Goal: Information Seeking & Learning: Learn about a topic

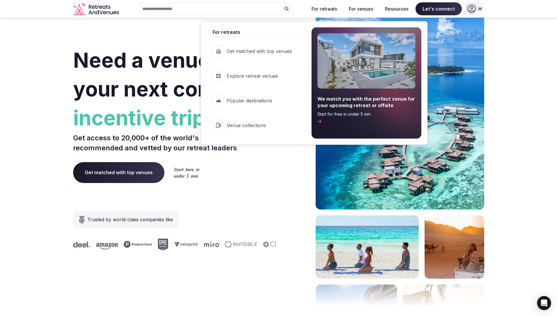
click at [251, 98] on span "Popular destinations" at bounding box center [259, 100] width 65 height 6
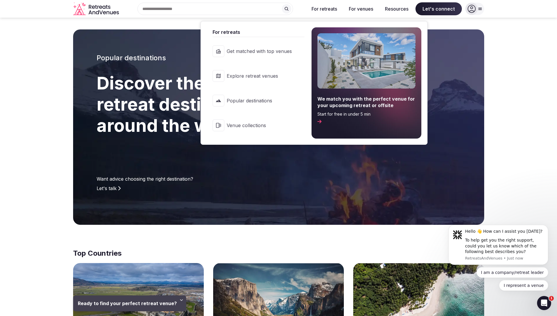
click at [253, 77] on span "Explore retreat venues" at bounding box center [259, 76] width 65 height 6
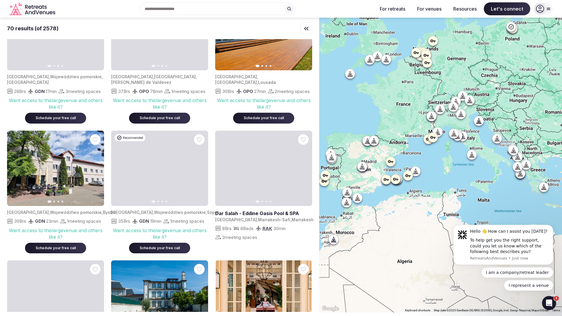
scroll to position [118, 0]
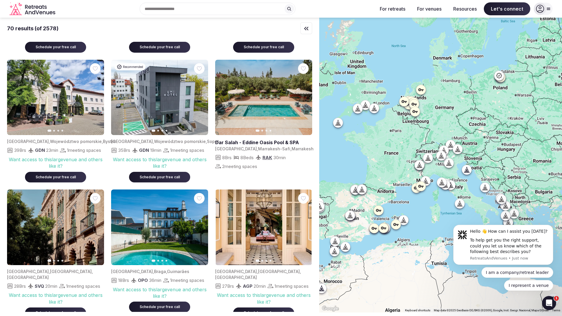
drag, startPoint x: 449, startPoint y: 36, endPoint x: 437, endPoint y: 83, distance: 48.8
click at [437, 83] on div at bounding box center [440, 165] width 243 height 294
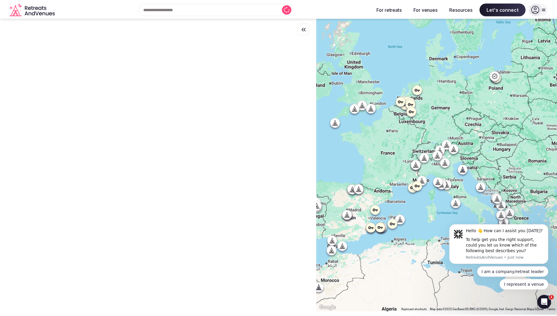
scroll to position [0, 0]
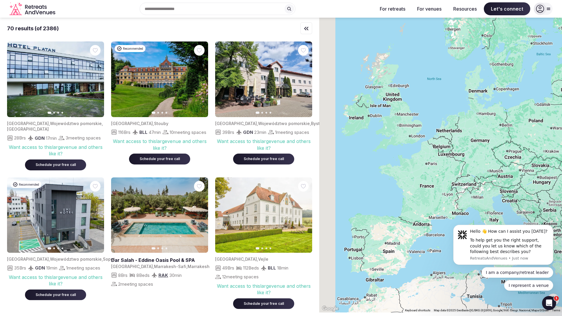
drag, startPoint x: 381, startPoint y: 74, endPoint x: 416, endPoint y: 108, distance: 49.1
click at [416, 108] on div at bounding box center [440, 165] width 243 height 294
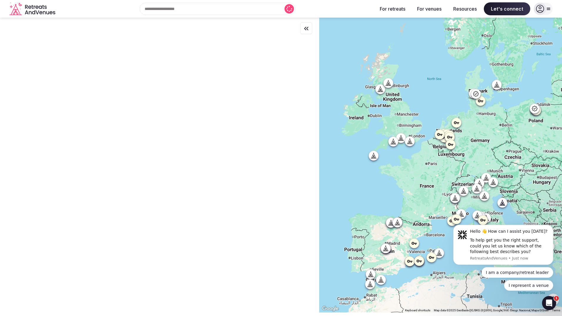
click at [390, 83] on icon at bounding box center [388, 83] width 6 height 6
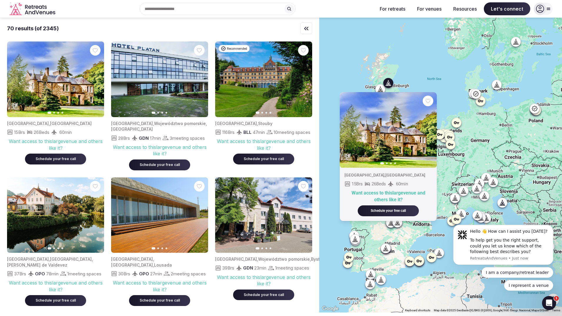
click at [430, 130] on icon "button" at bounding box center [429, 130] width 2 height 4
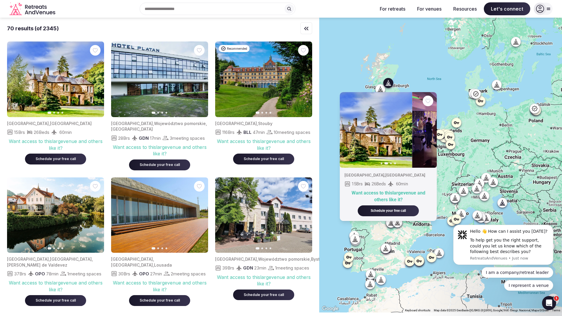
click at [430, 130] on icon "button" at bounding box center [429, 130] width 2 height 4
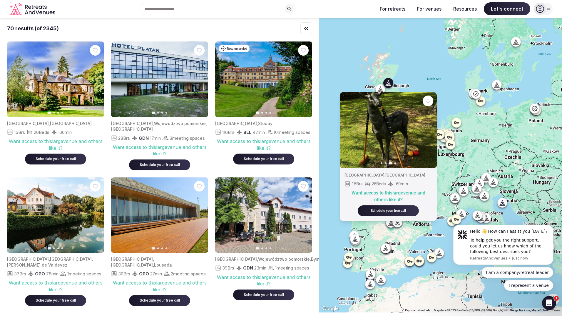
click at [388, 138] on img at bounding box center [388, 130] width 97 height 76
click at [424, 128] on img at bounding box center [388, 130] width 97 height 76
click at [426, 128] on img at bounding box center [388, 130] width 97 height 76
click at [427, 132] on button "Next slide" at bounding box center [428, 129] width 9 height 9
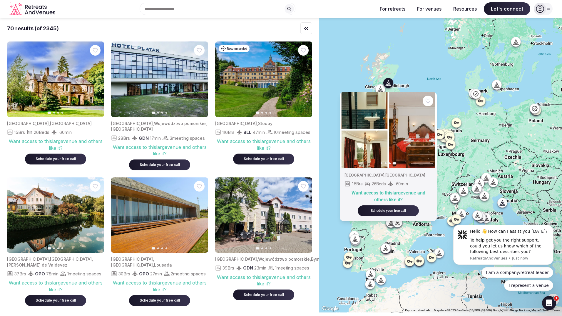
click at [353, 128] on button "Previous slide" at bounding box center [347, 129] width 9 height 9
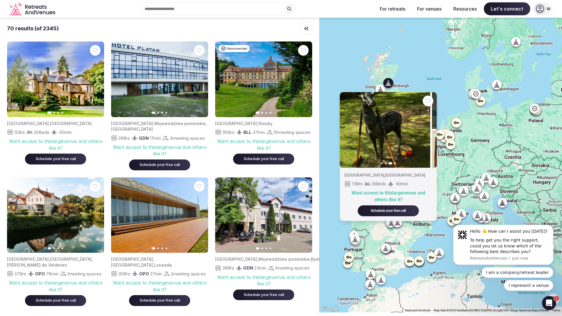
click at [353, 128] on button "Previous slide" at bounding box center [347, 129] width 9 height 9
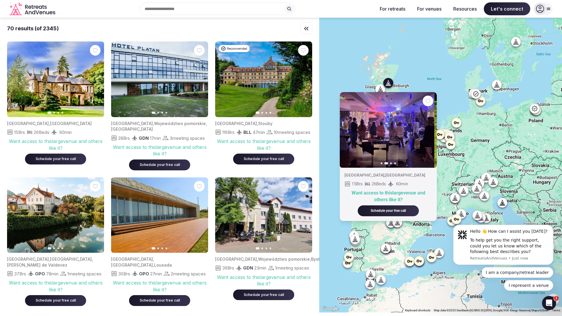
click at [353, 128] on button "Previous slide" at bounding box center [347, 129] width 9 height 9
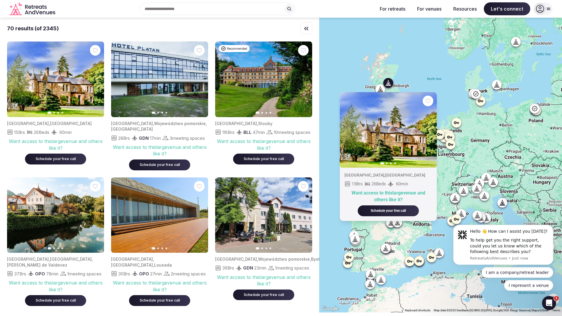
click at [381, 89] on icon at bounding box center [380, 89] width 6 height 6
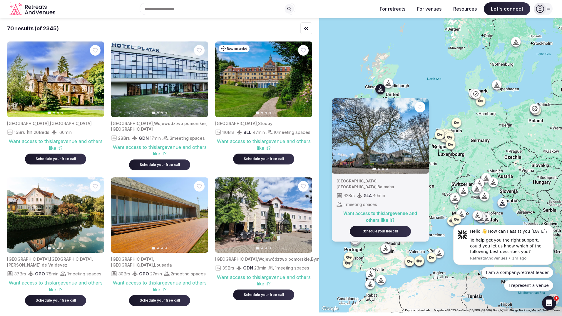
click at [53, 15] on icon "Retreats and Venues company logo" at bounding box center [32, 8] width 47 height 13
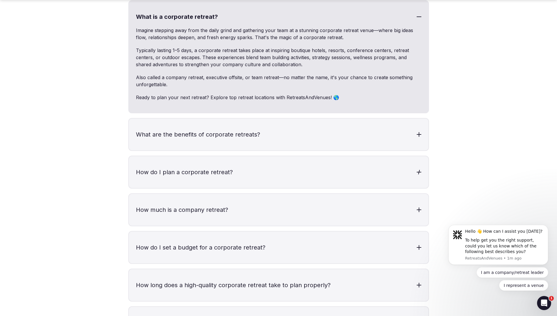
scroll to position [1793, 0]
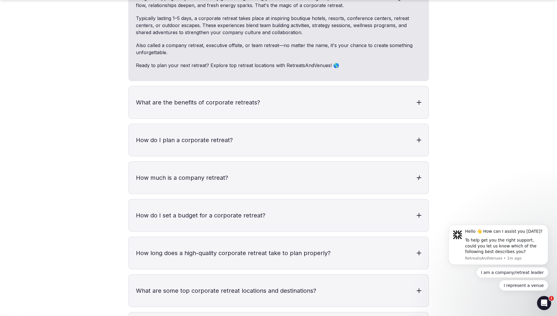
click at [414, 164] on h3 "How much is a company retreat?" at bounding box center [279, 178] width 300 height 32
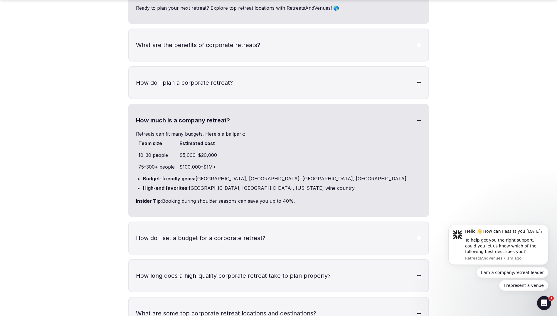
scroll to position [1851, 0]
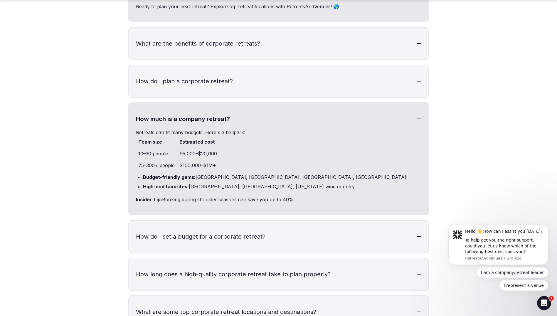
click at [120, 174] on div "Frequently asked questions What is a corporate retreat? Imagine stepping away f…" at bounding box center [278, 163] width 411 height 603
click at [316, 220] on h3 "How do I set a budget for a corporate retreat?" at bounding box center [279, 236] width 300 height 32
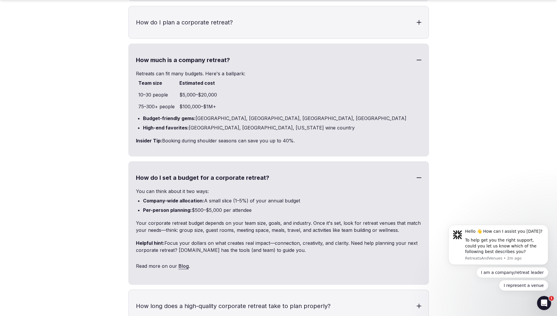
scroll to position [1940, 0]
